Goal: Navigation & Orientation: Find specific page/section

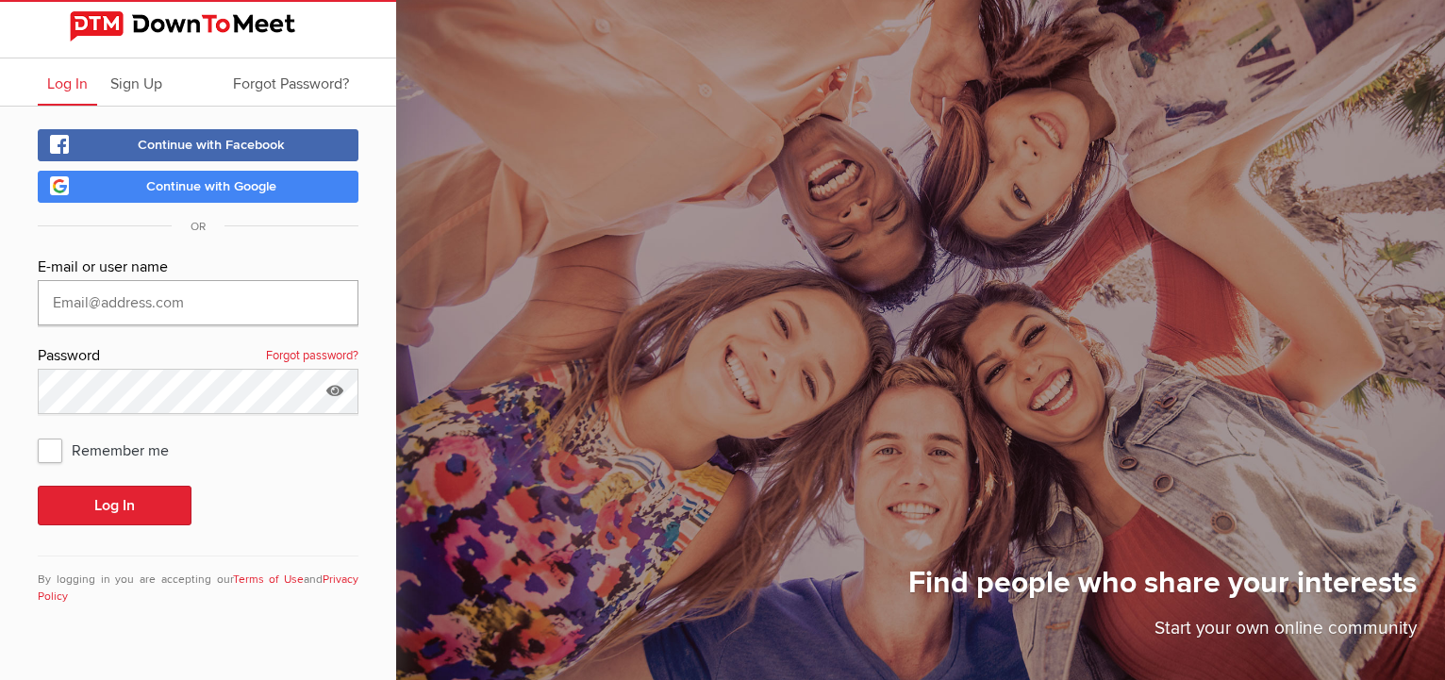
click at [195, 298] on input "text" at bounding box center [198, 302] width 321 height 45
type input "[EMAIL_ADDRESS][DOMAIN_NAME]"
click at [53, 457] on span "Remember me" at bounding box center [113, 450] width 150 height 34
click at [38, 433] on input "Remember me" at bounding box center [37, 432] width 1 height 1
checkbox input "true"
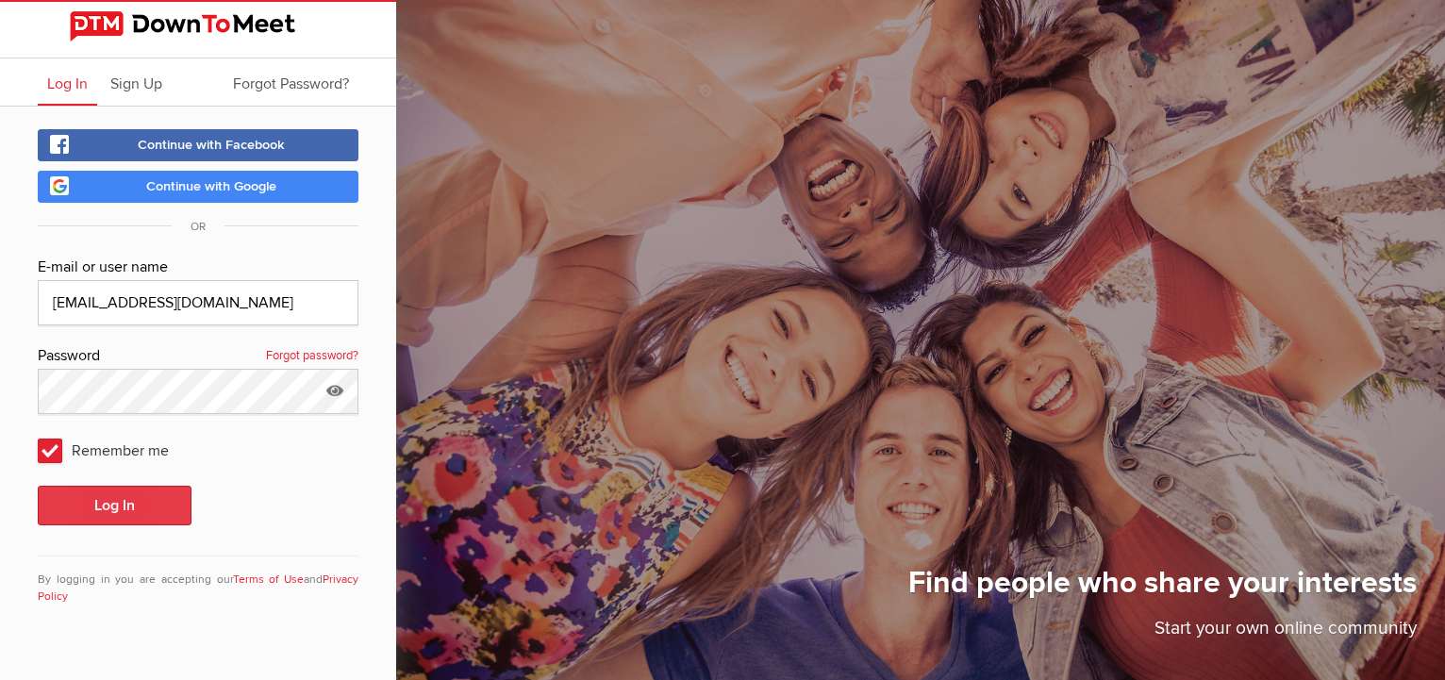
click at [99, 504] on button "Log In" at bounding box center [115, 506] width 154 height 40
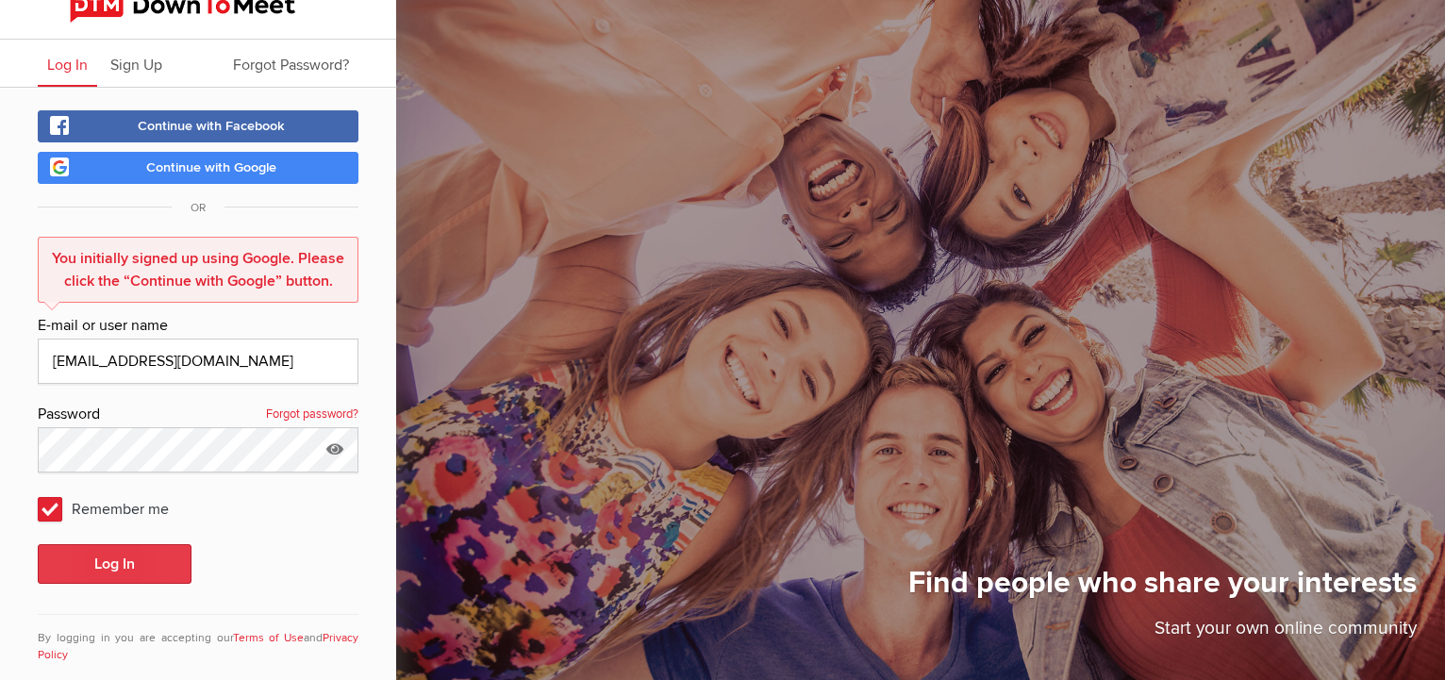
scroll to position [48, 0]
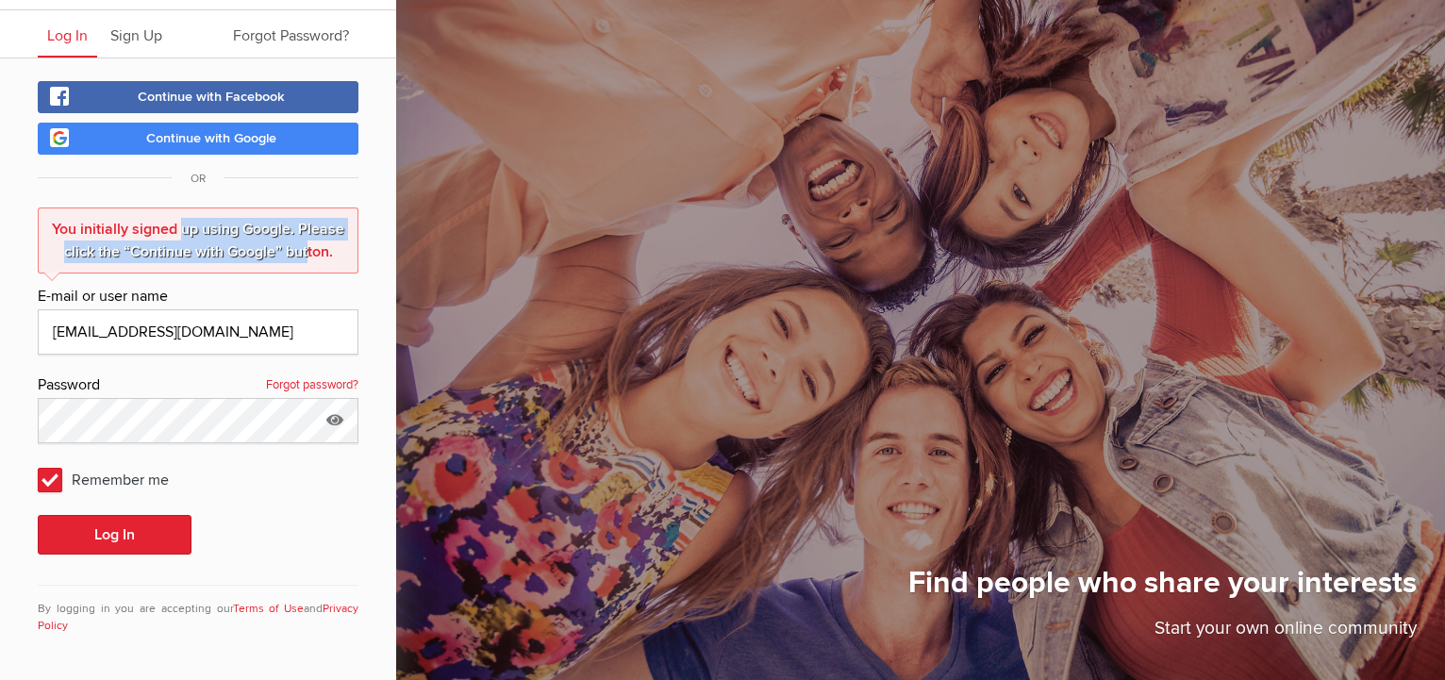
drag, startPoint x: 133, startPoint y: 227, endPoint x: 265, endPoint y: 241, distance: 132.7
click at [265, 241] on div "You initially signed up using Google. Please click the “Continue with Google” b…" at bounding box center [198, 241] width 321 height 66
click at [250, 136] on span "Continue with Google" at bounding box center [211, 138] width 130 height 16
click at [108, 526] on button "Log In" at bounding box center [115, 535] width 154 height 40
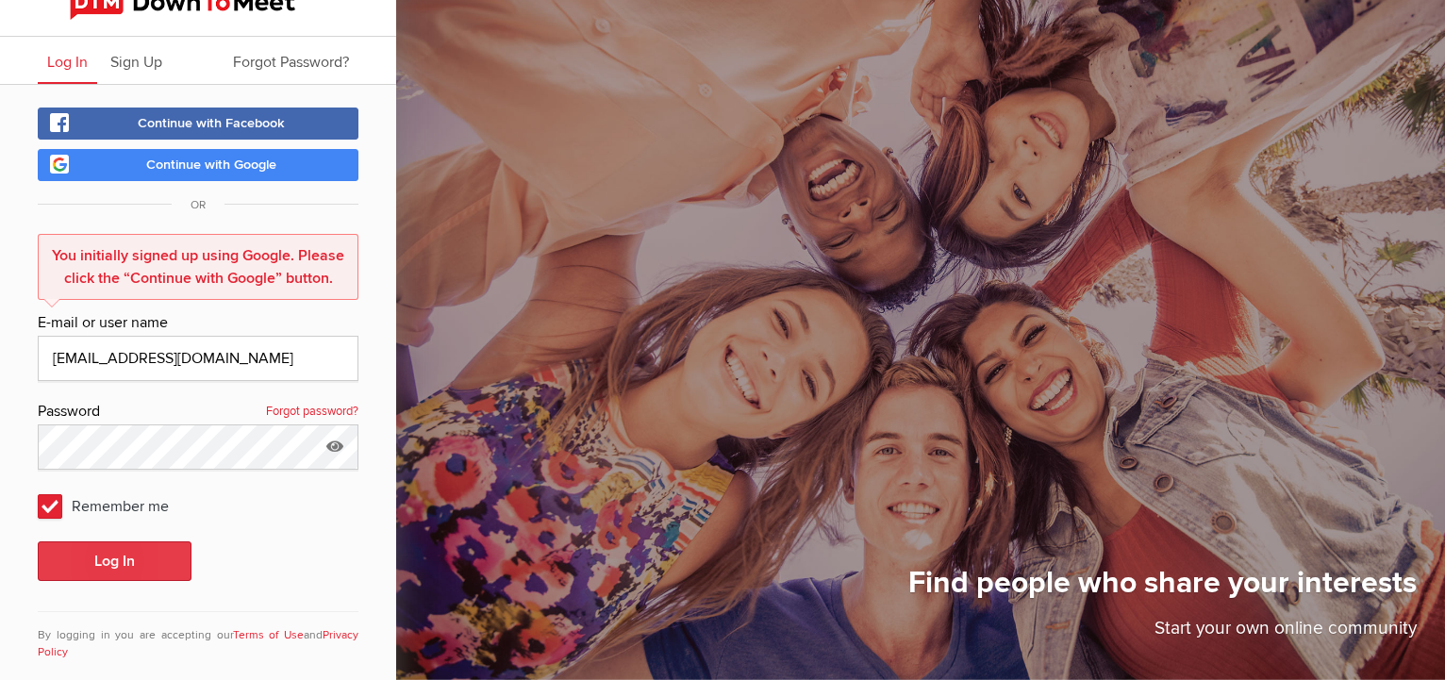
scroll to position [0, 0]
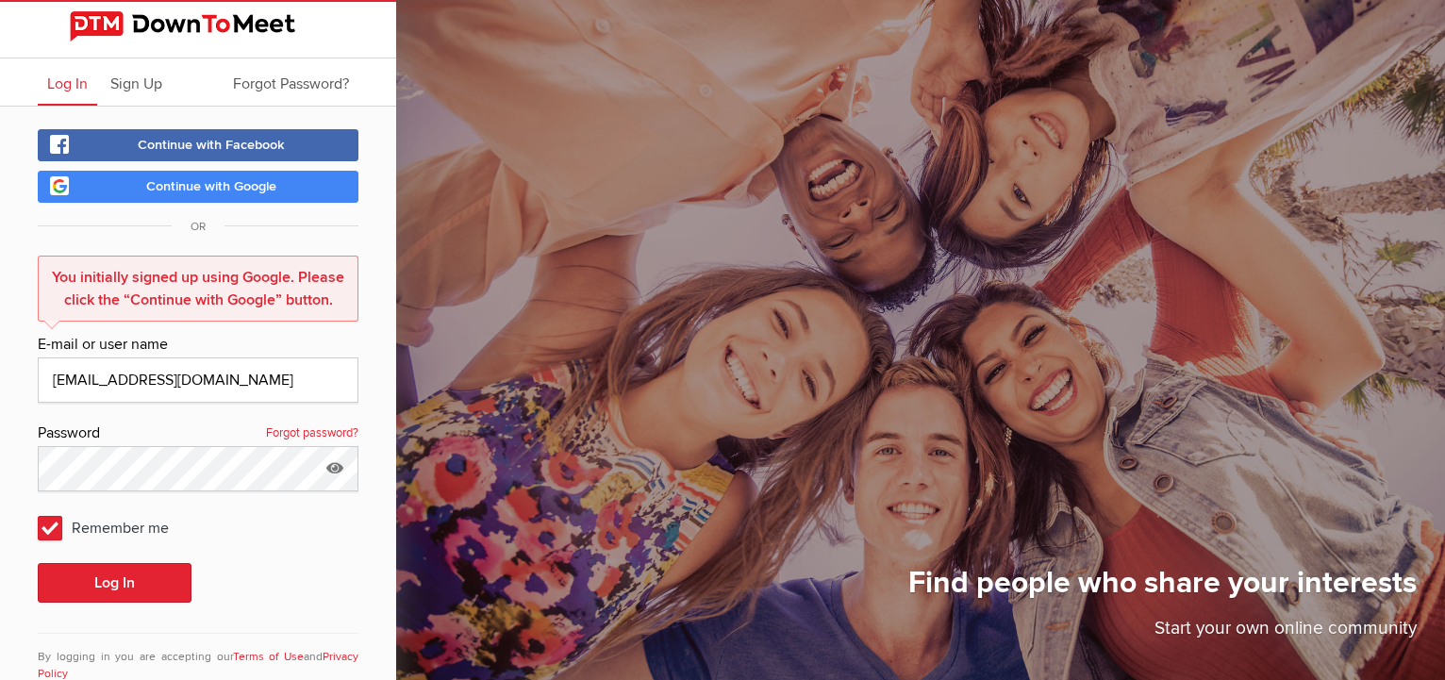
click at [241, 186] on span "Continue with Google" at bounding box center [211, 186] width 130 height 16
click at [171, 24] on img at bounding box center [198, 26] width 257 height 30
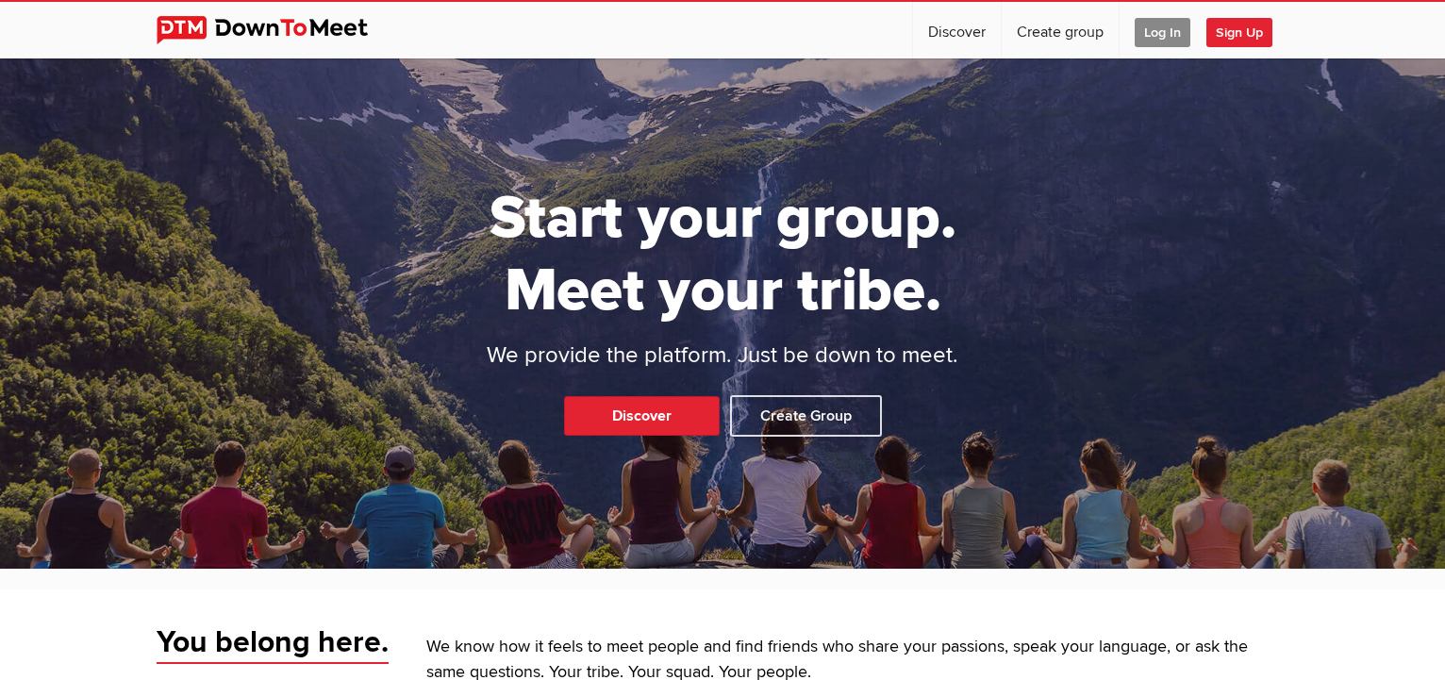
click at [1157, 35] on span "Log In" at bounding box center [1163, 32] width 56 height 29
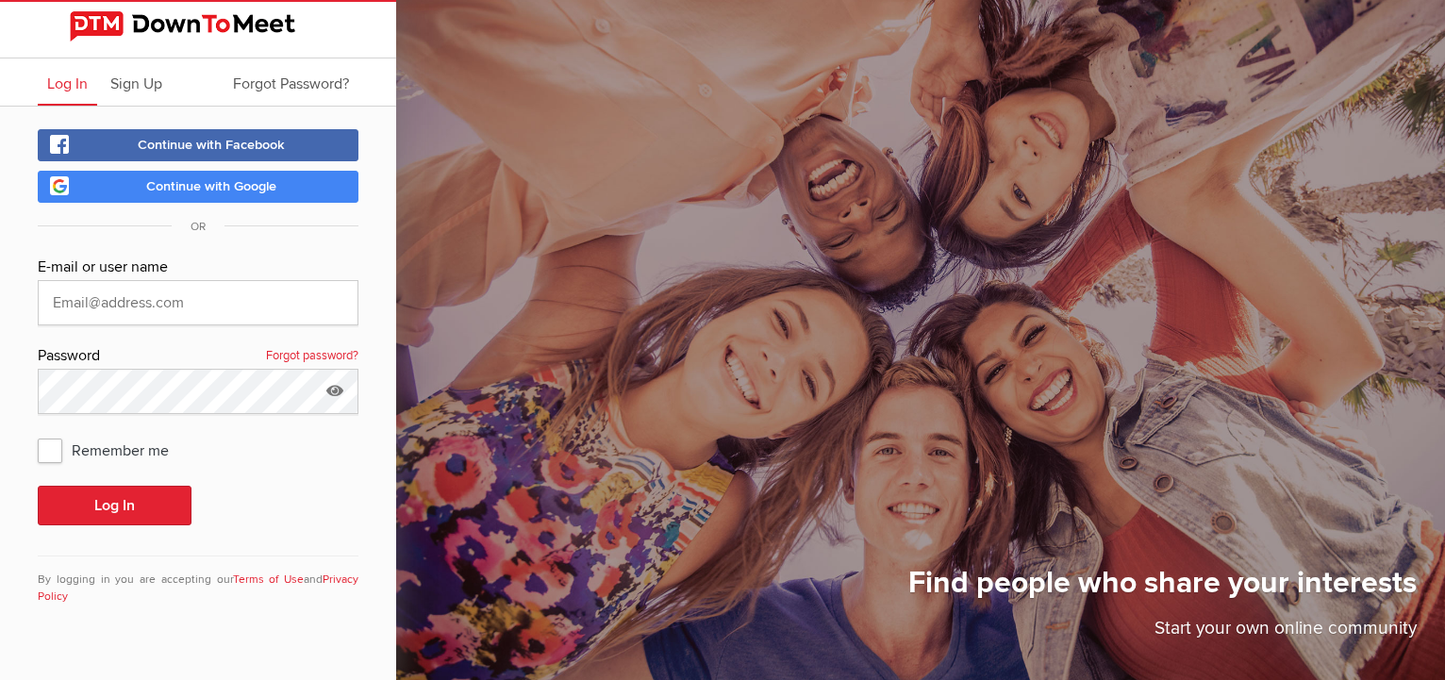
click at [256, 182] on span "Continue with Google" at bounding box center [211, 186] width 130 height 16
click at [74, 83] on span "Log In" at bounding box center [67, 84] width 41 height 19
click at [175, 27] on img at bounding box center [198, 26] width 257 height 30
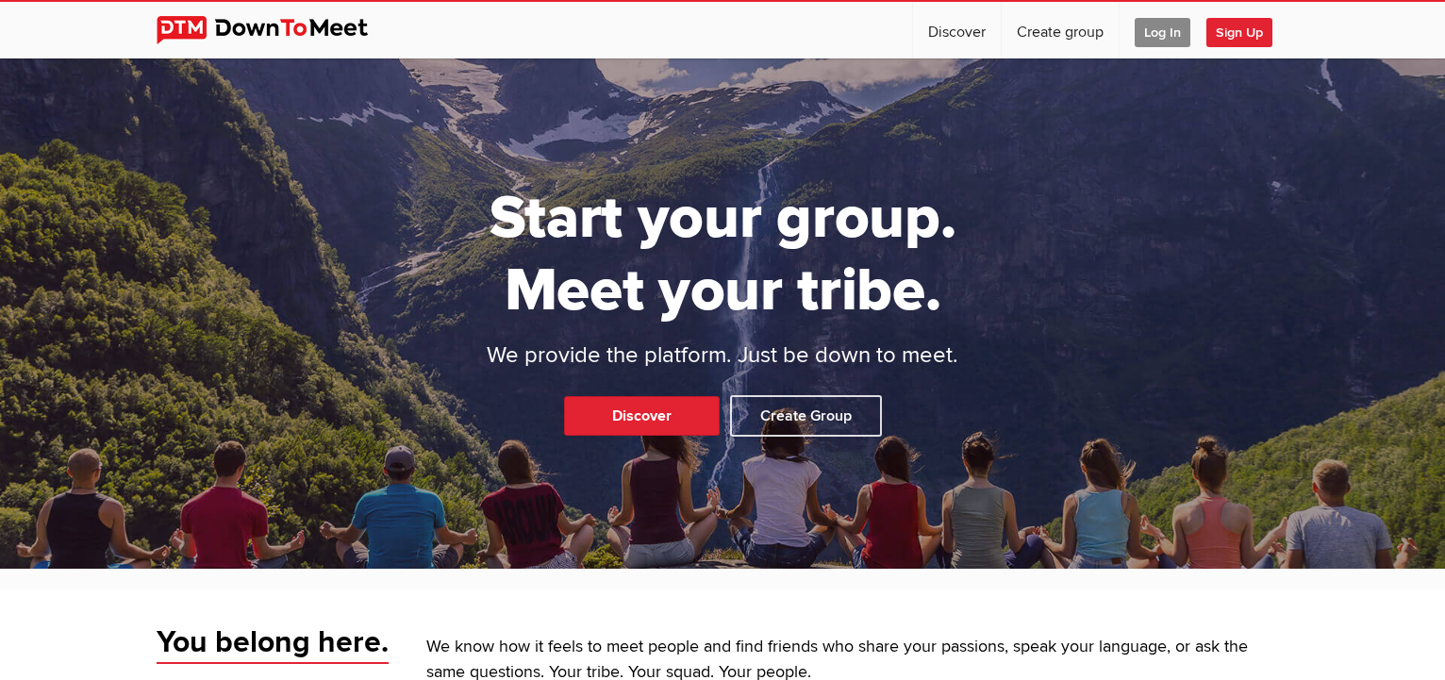
click at [1171, 32] on span "Log In" at bounding box center [1163, 32] width 56 height 29
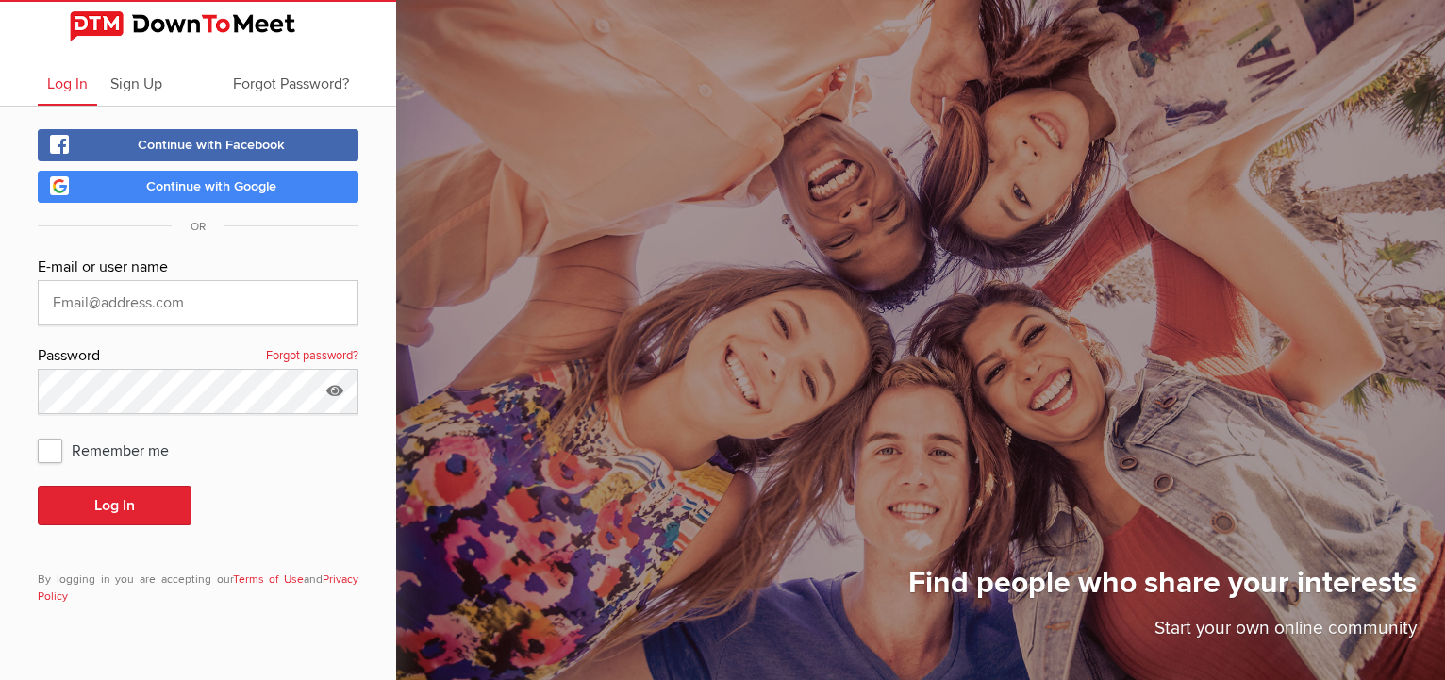
click at [237, 186] on span "Continue with Google" at bounding box center [211, 186] width 130 height 16
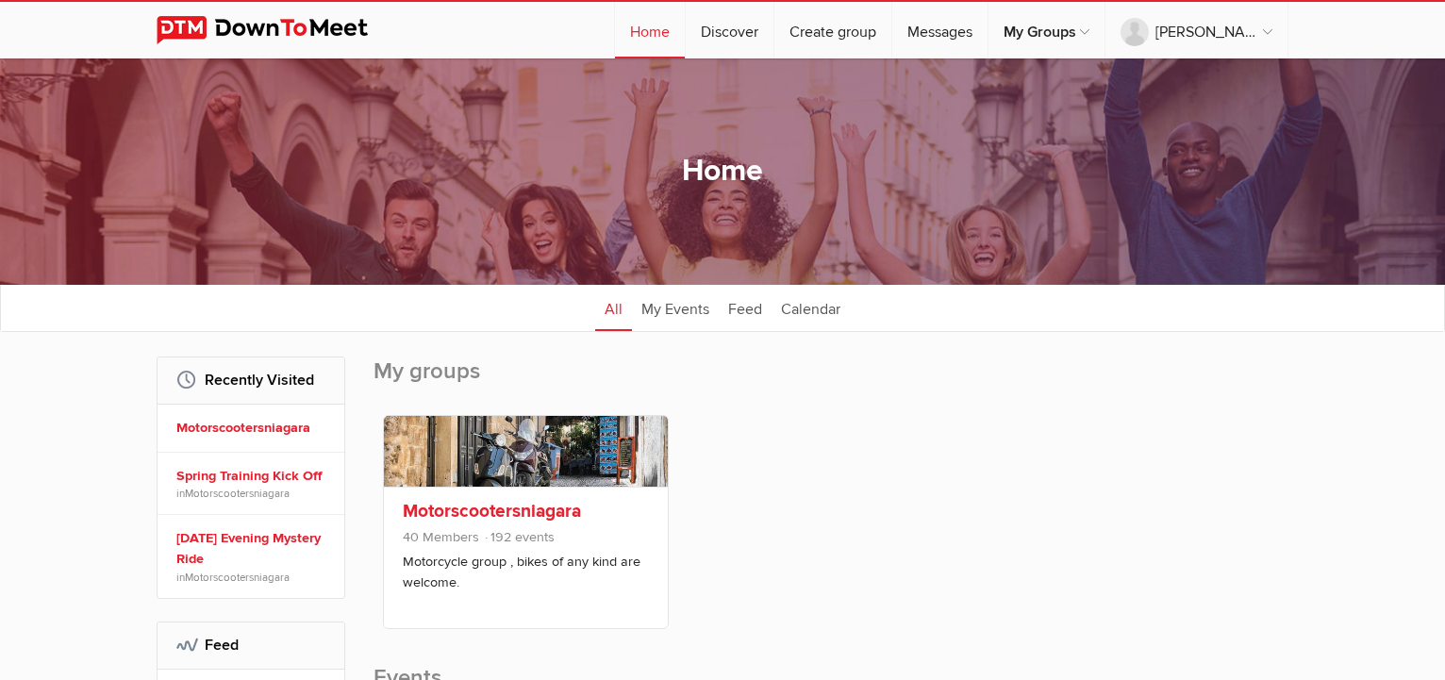
click at [483, 507] on link "Motorscootersniagara" at bounding box center [492, 511] width 178 height 23
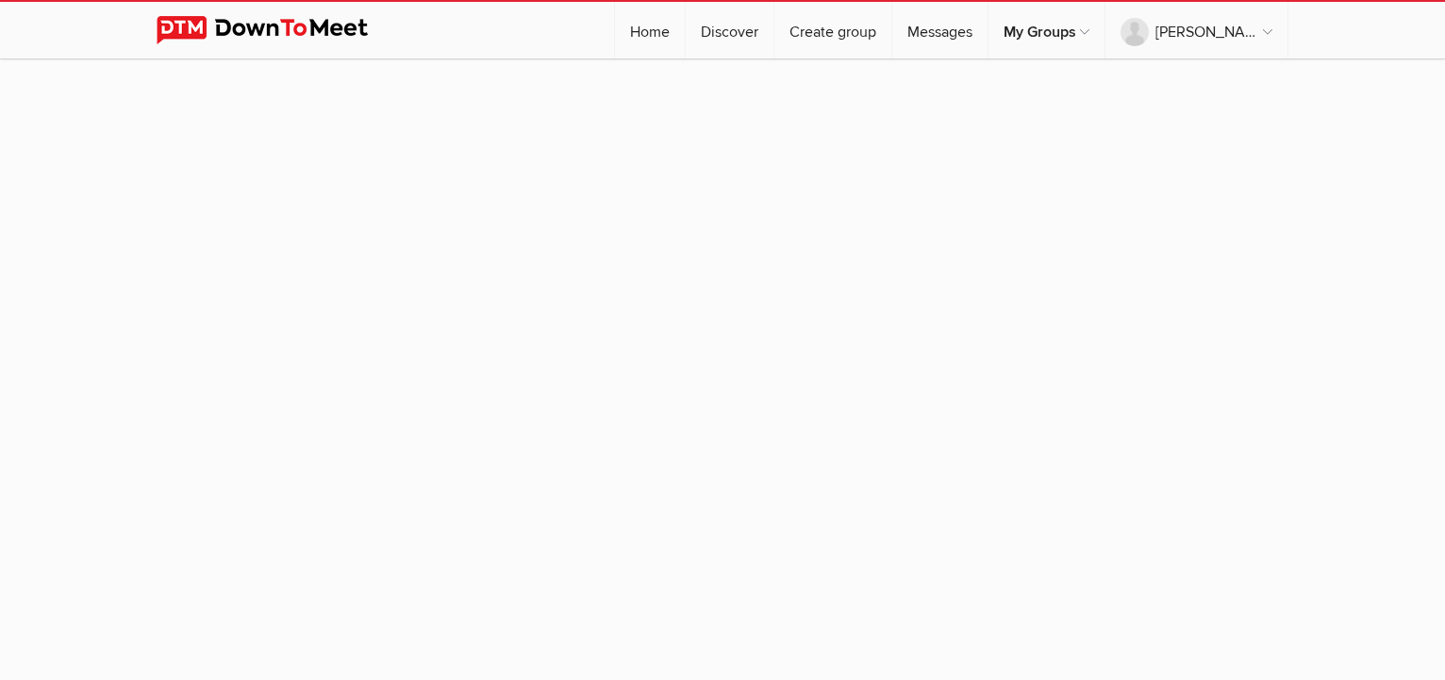
click at [957, 218] on sp-group-item at bounding box center [722, 364] width 1445 height 612
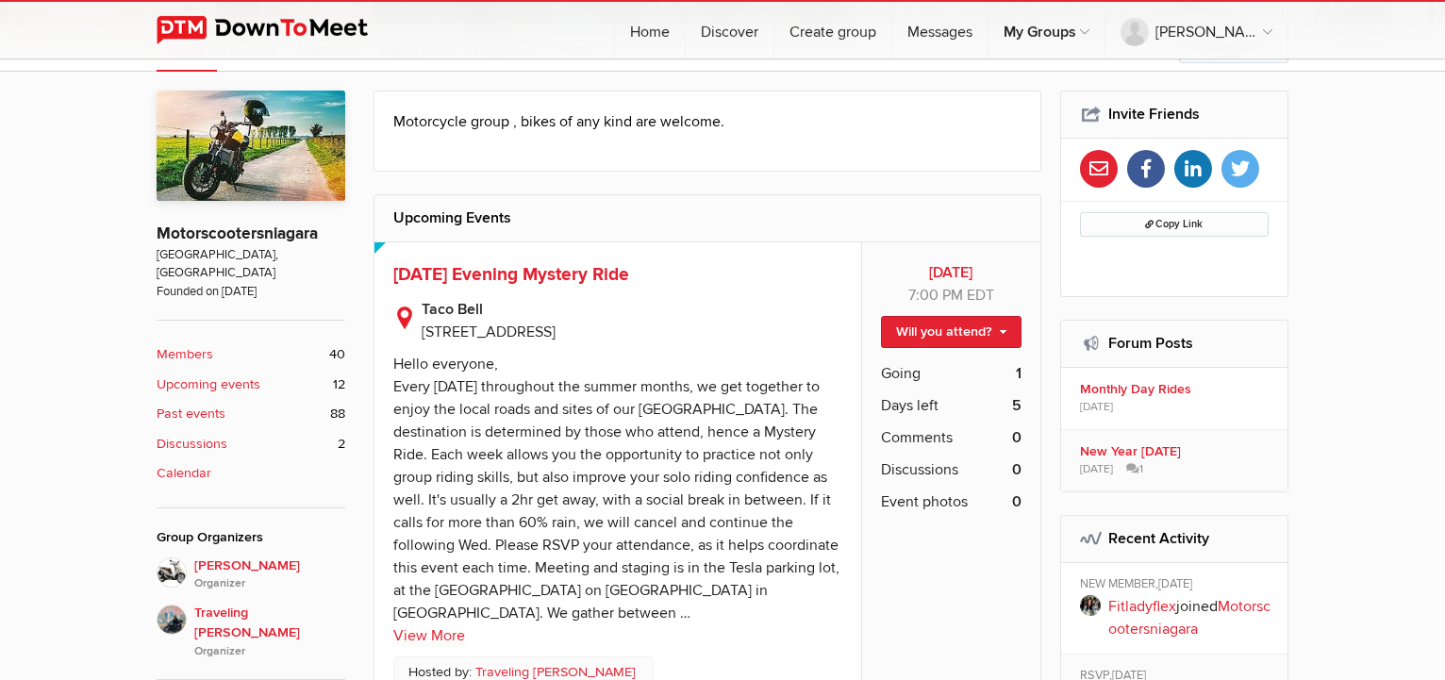
scroll to position [481, 0]
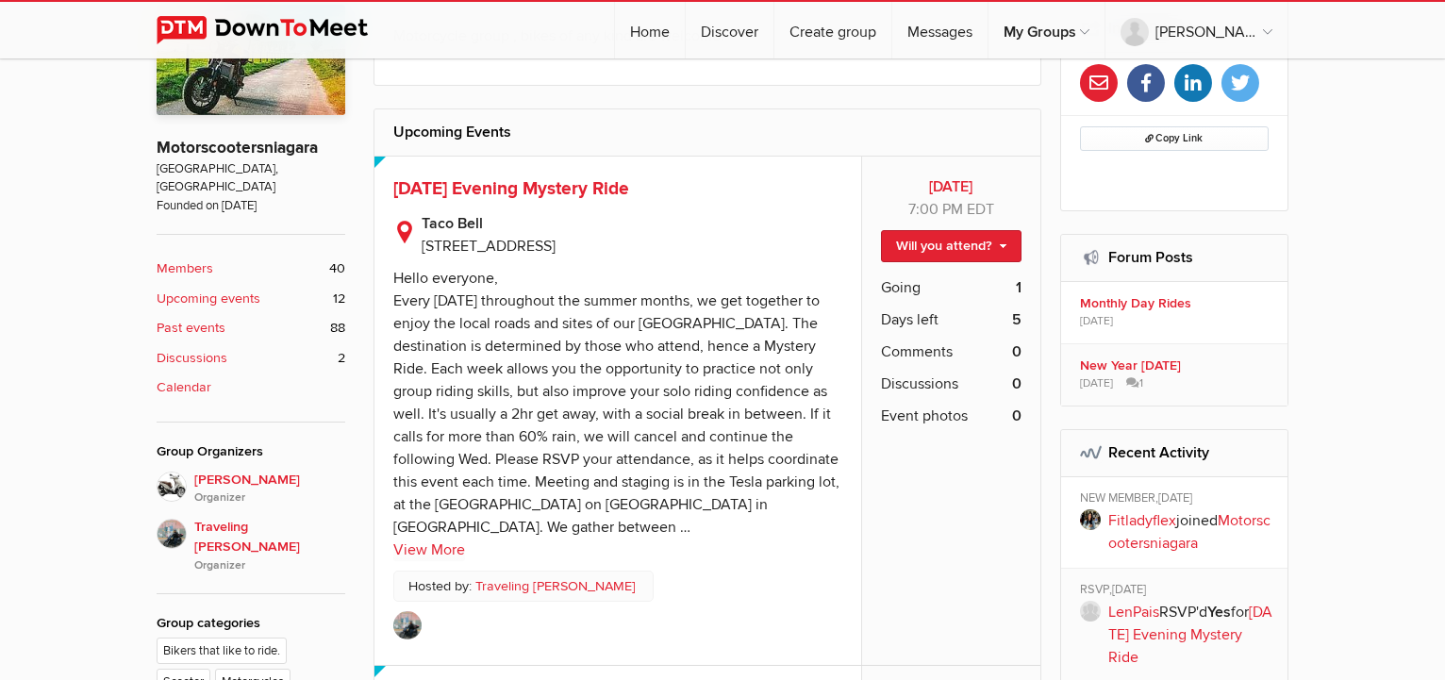
drag, startPoint x: 532, startPoint y: 243, endPoint x: 658, endPoint y: 260, distance: 126.6
click at [556, 246] on span "[STREET_ADDRESS]" at bounding box center [489, 246] width 134 height 19
click at [204, 289] on b "Upcoming events" at bounding box center [209, 299] width 104 height 21
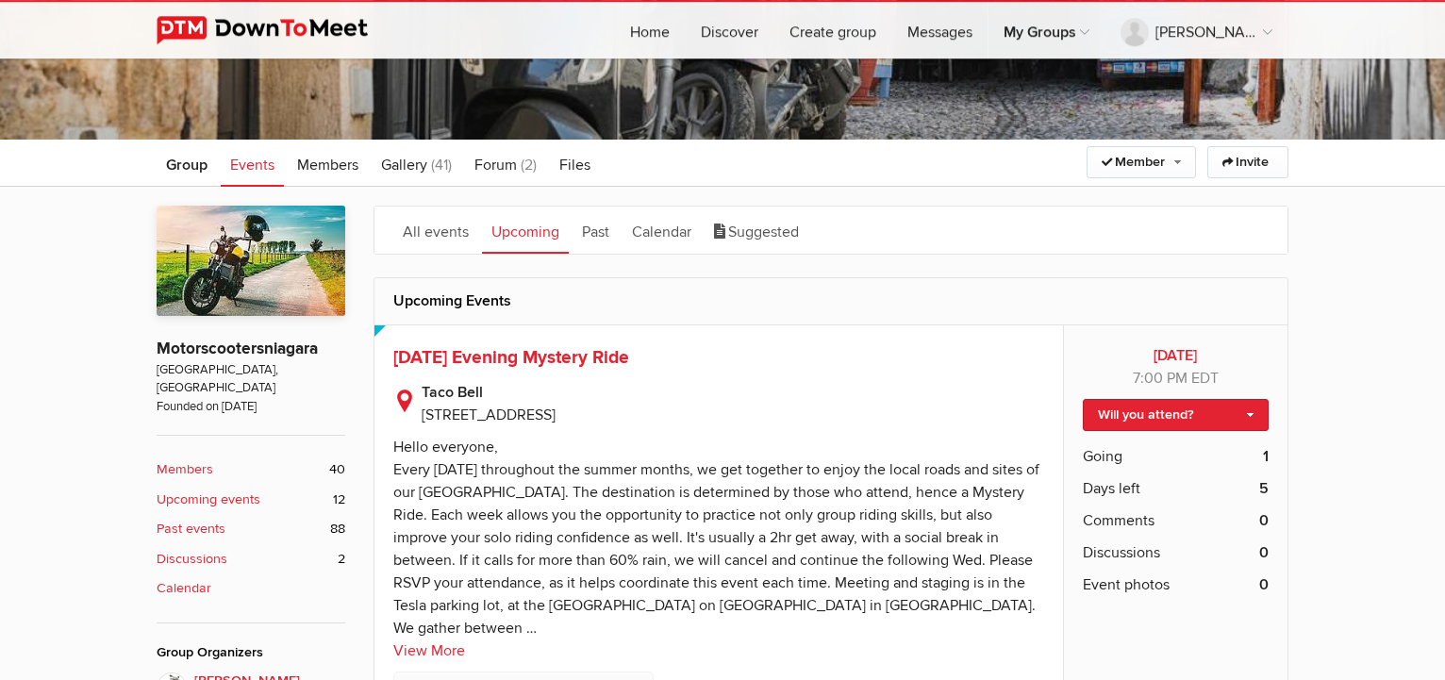
scroll to position [289, 0]
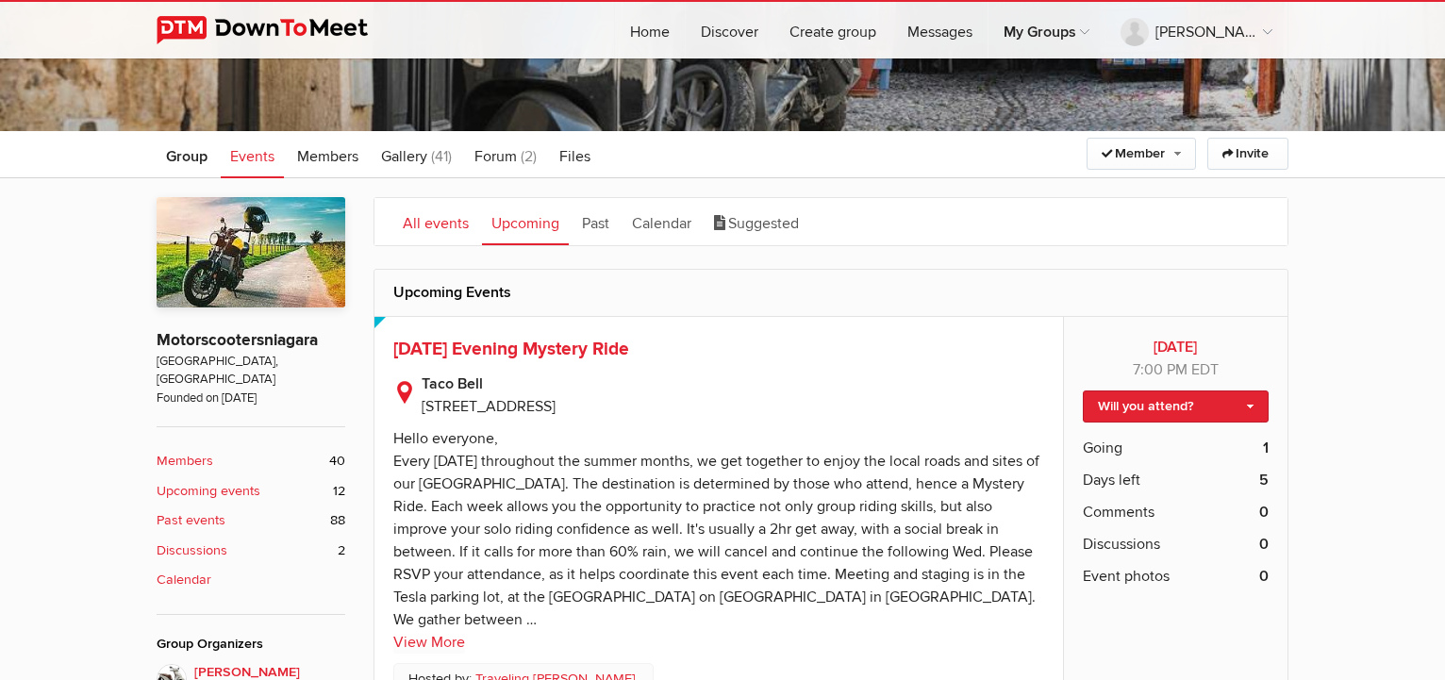
click at [446, 227] on link "All events" at bounding box center [435, 221] width 85 height 47
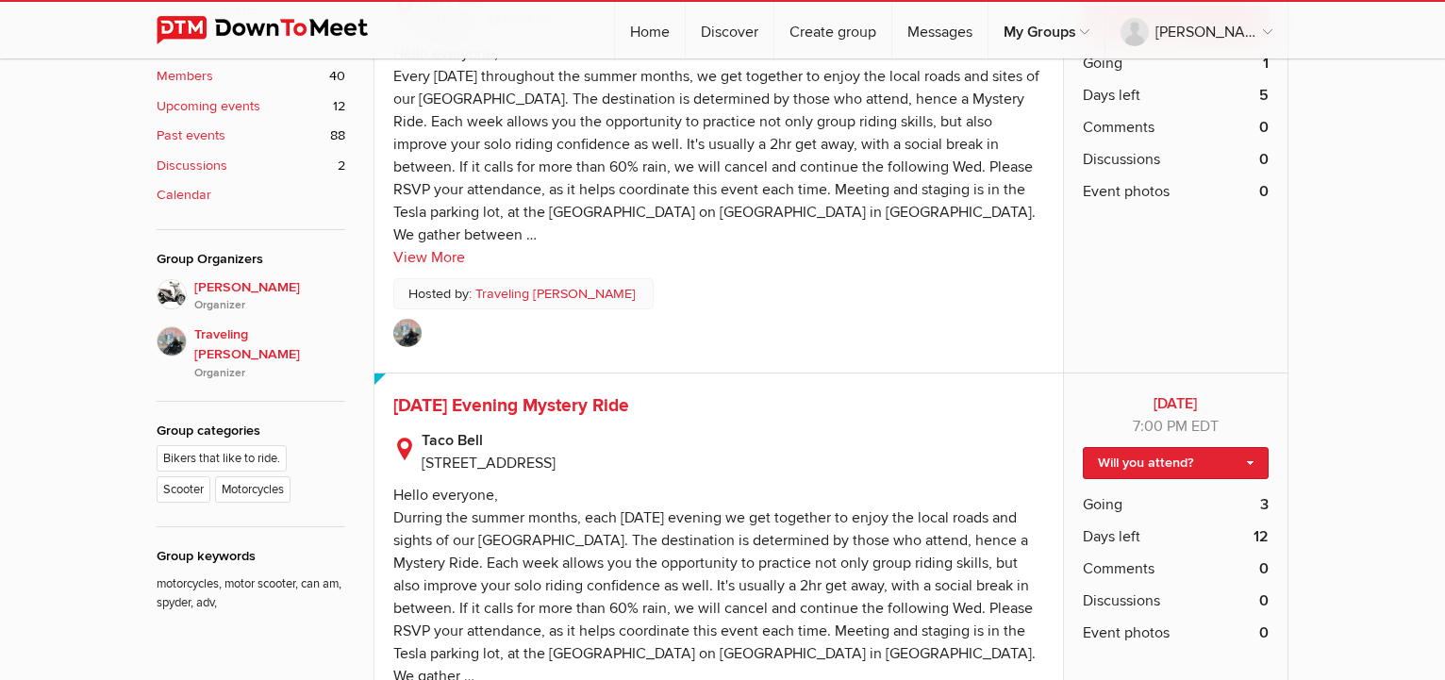
scroll to position [0, 0]
